Goal: Transaction & Acquisition: Book appointment/travel/reservation

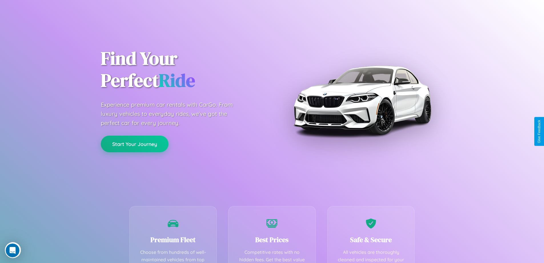
click at [135, 144] on button "Start Your Journey" at bounding box center [135, 143] width 68 height 17
click at [135, 143] on button "Start Your Journey" at bounding box center [135, 143] width 68 height 17
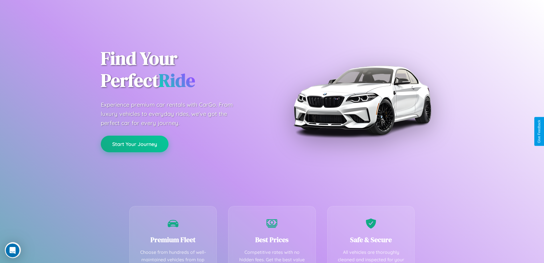
click at [135, 143] on button "Start Your Journey" at bounding box center [135, 143] width 68 height 17
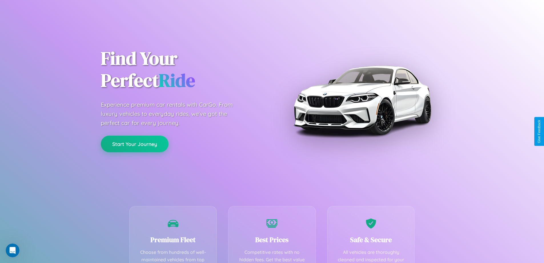
click at [135, 143] on button "Start Your Journey" at bounding box center [135, 143] width 68 height 17
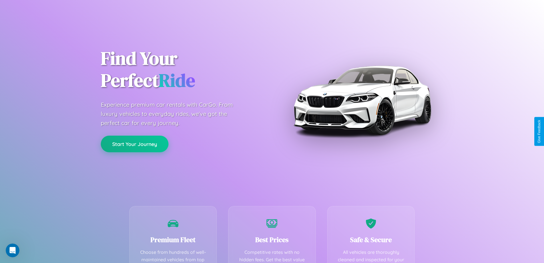
click at [135, 143] on button "Start Your Journey" at bounding box center [135, 143] width 68 height 17
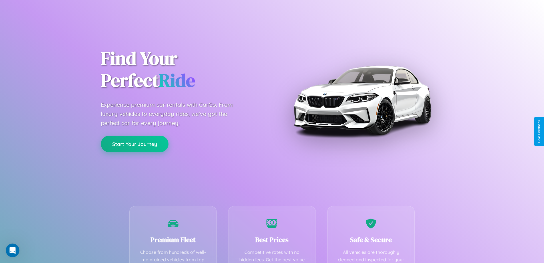
click at [135, 143] on button "Start Your Journey" at bounding box center [135, 143] width 68 height 17
